Goal: Find specific page/section: Find specific page/section

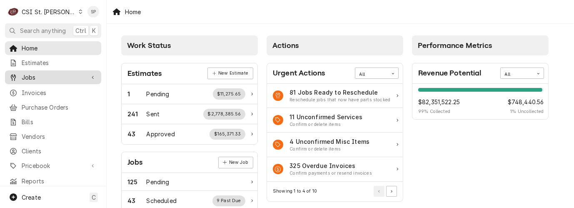
click at [32, 74] on span "Jobs" at bounding box center [53, 77] width 63 height 9
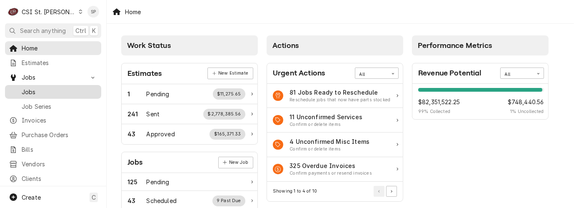
click at [37, 90] on span "Jobs" at bounding box center [59, 92] width 75 height 9
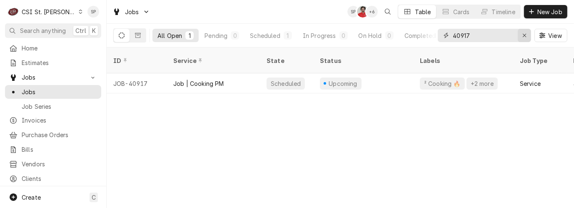
click at [527, 34] on icon "Erase input" at bounding box center [525, 36] width 5 height 6
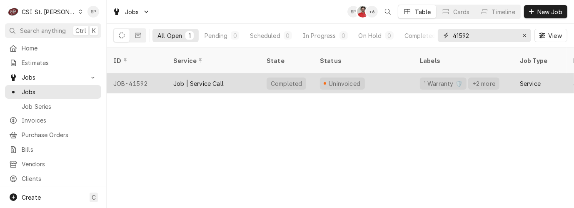
type input "41592"
click at [131, 73] on div "JOB-41592" at bounding box center [137, 83] width 60 height 20
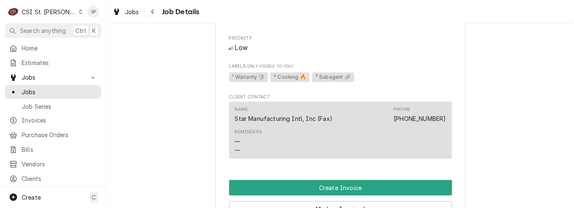
scroll to position [787, 0]
